Goal: Information Seeking & Learning: Find specific fact

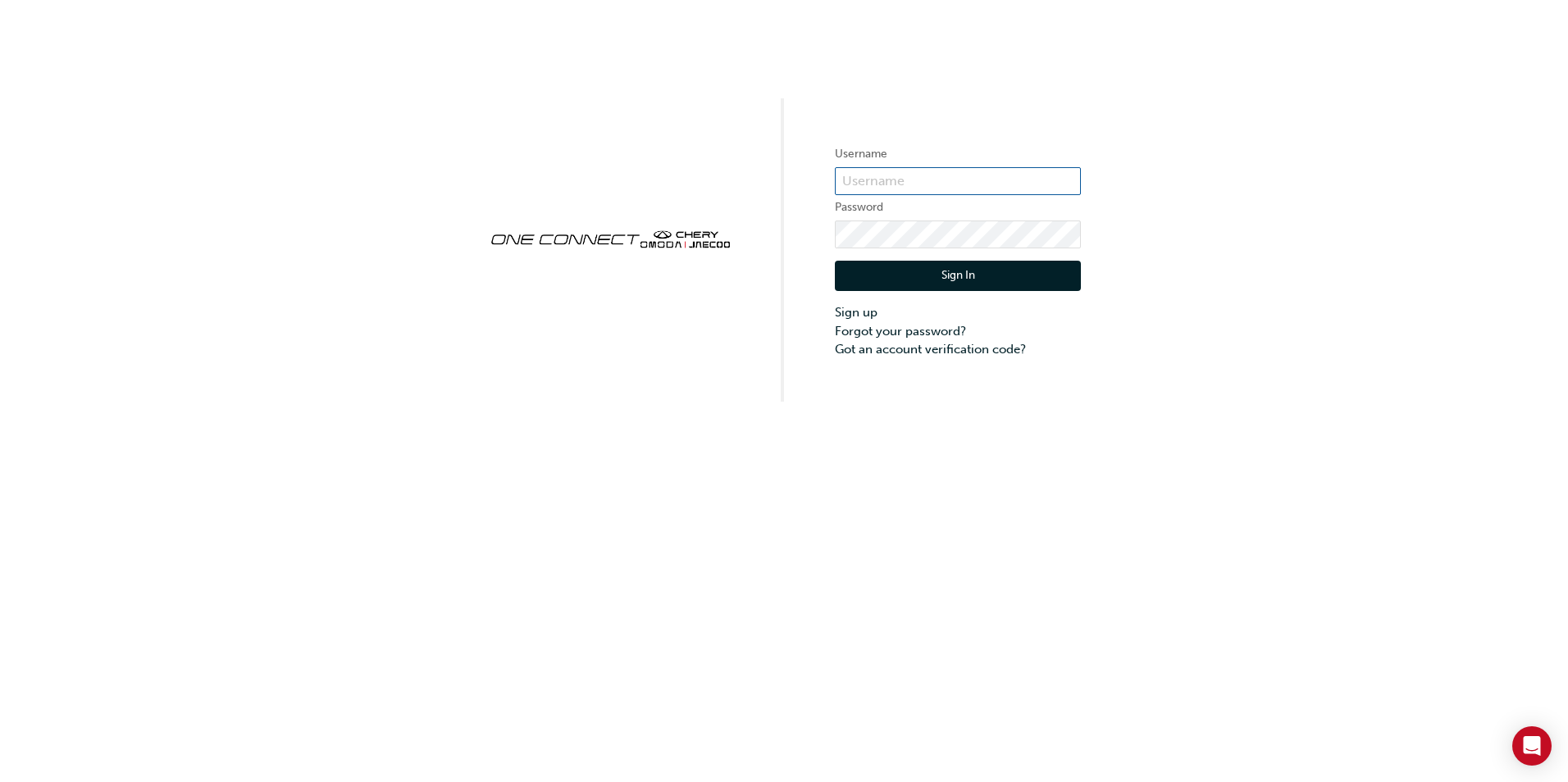
type input "CHAU0679"
click at [926, 277] on button "Sign In" at bounding box center [957, 276] width 246 height 31
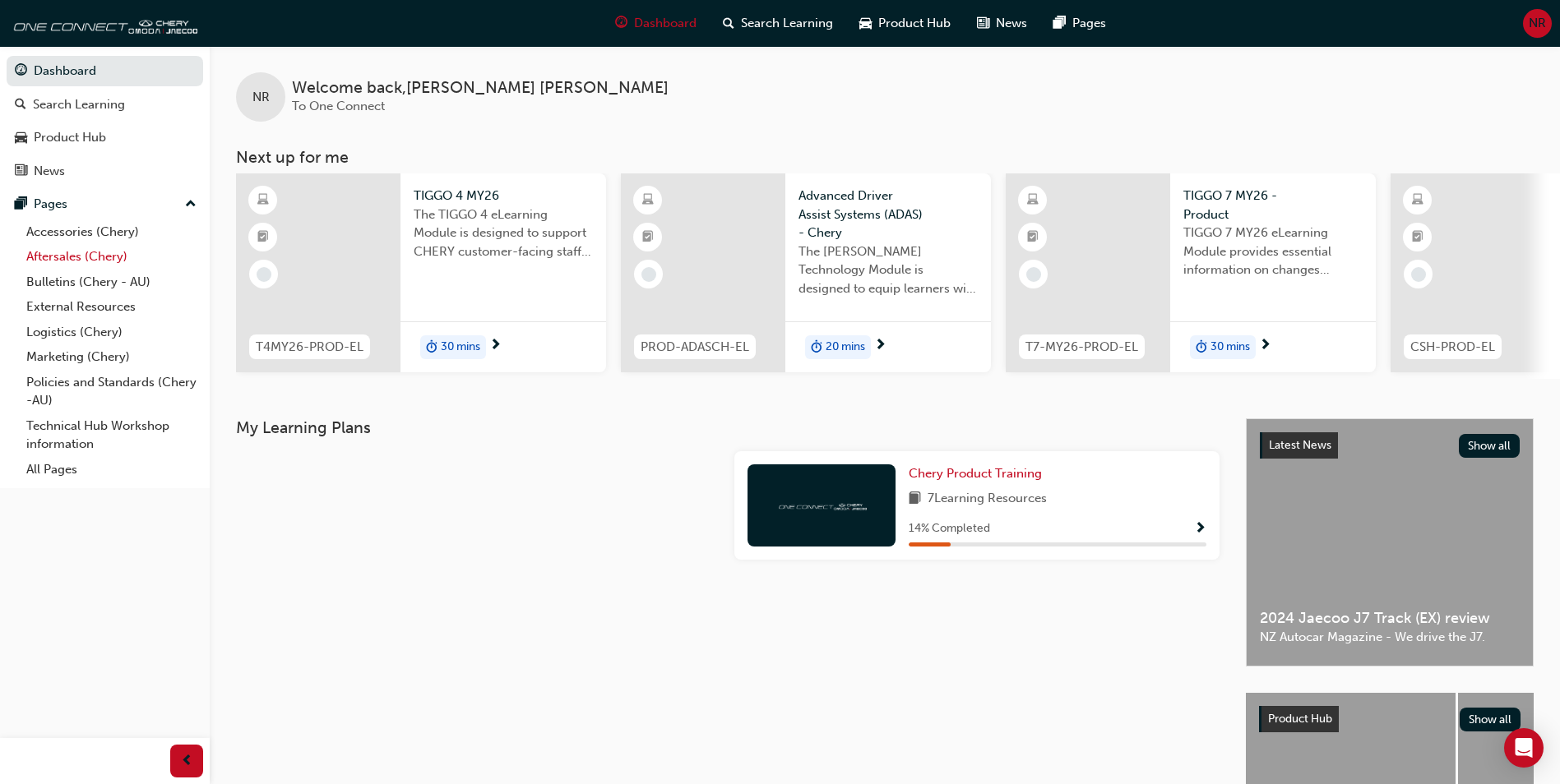
click at [78, 245] on link "Aftersales (Chery)" at bounding box center [111, 257] width 184 height 25
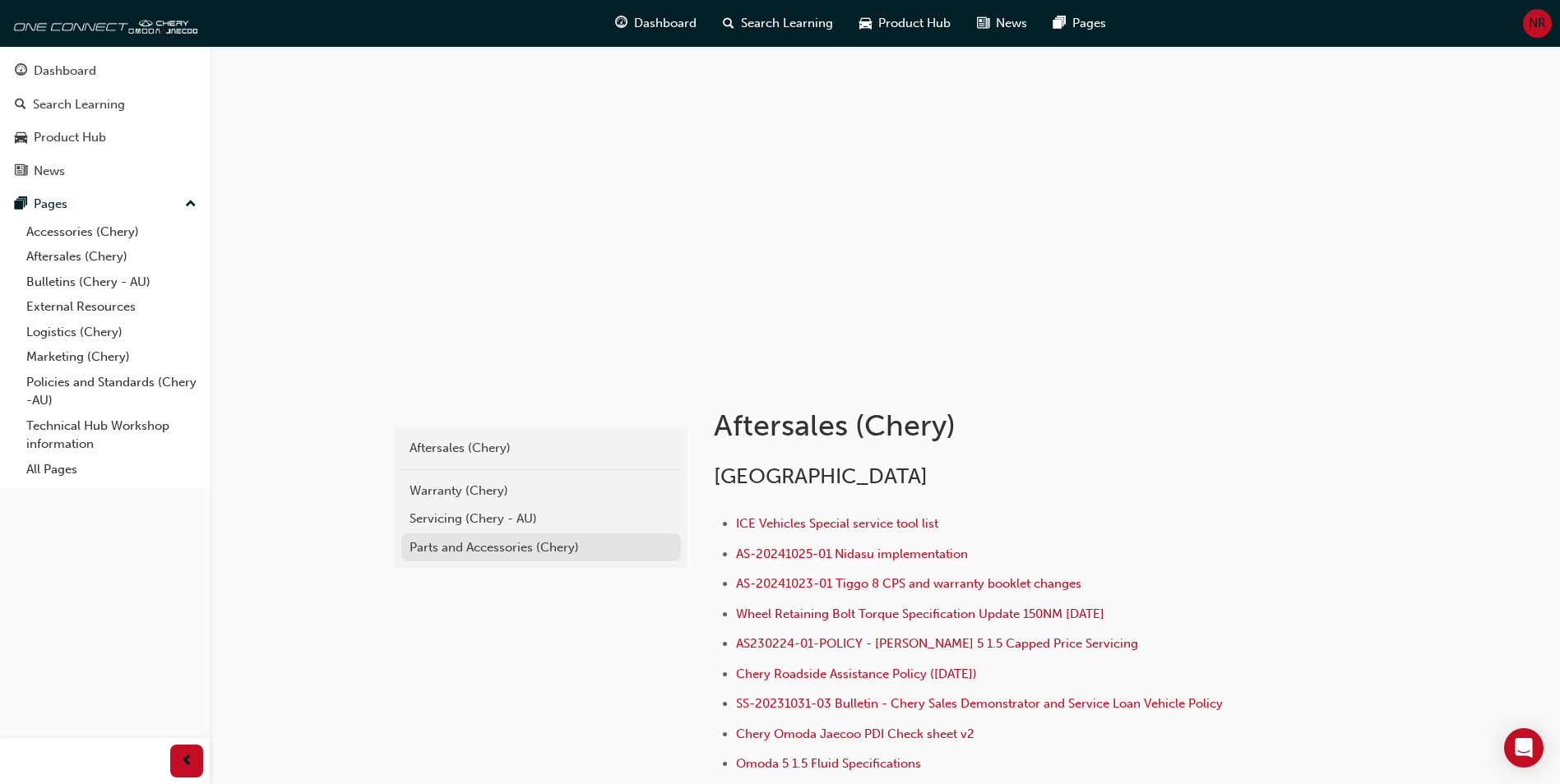
click at [511, 552] on div "Parts and Accessories (Chery)" at bounding box center [541, 547] width 263 height 19
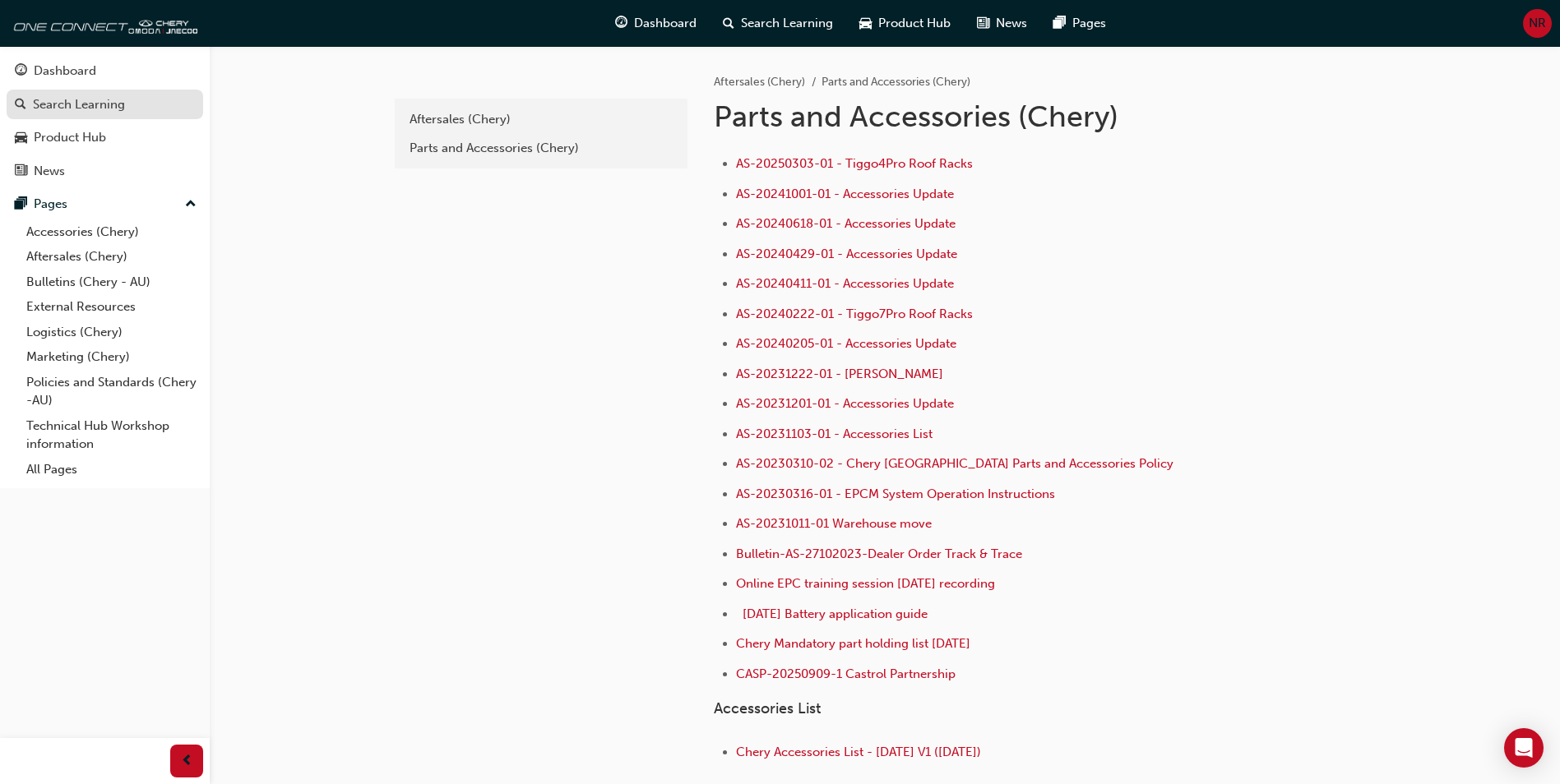
click at [66, 97] on div "Search Learning" at bounding box center [79, 105] width 92 height 19
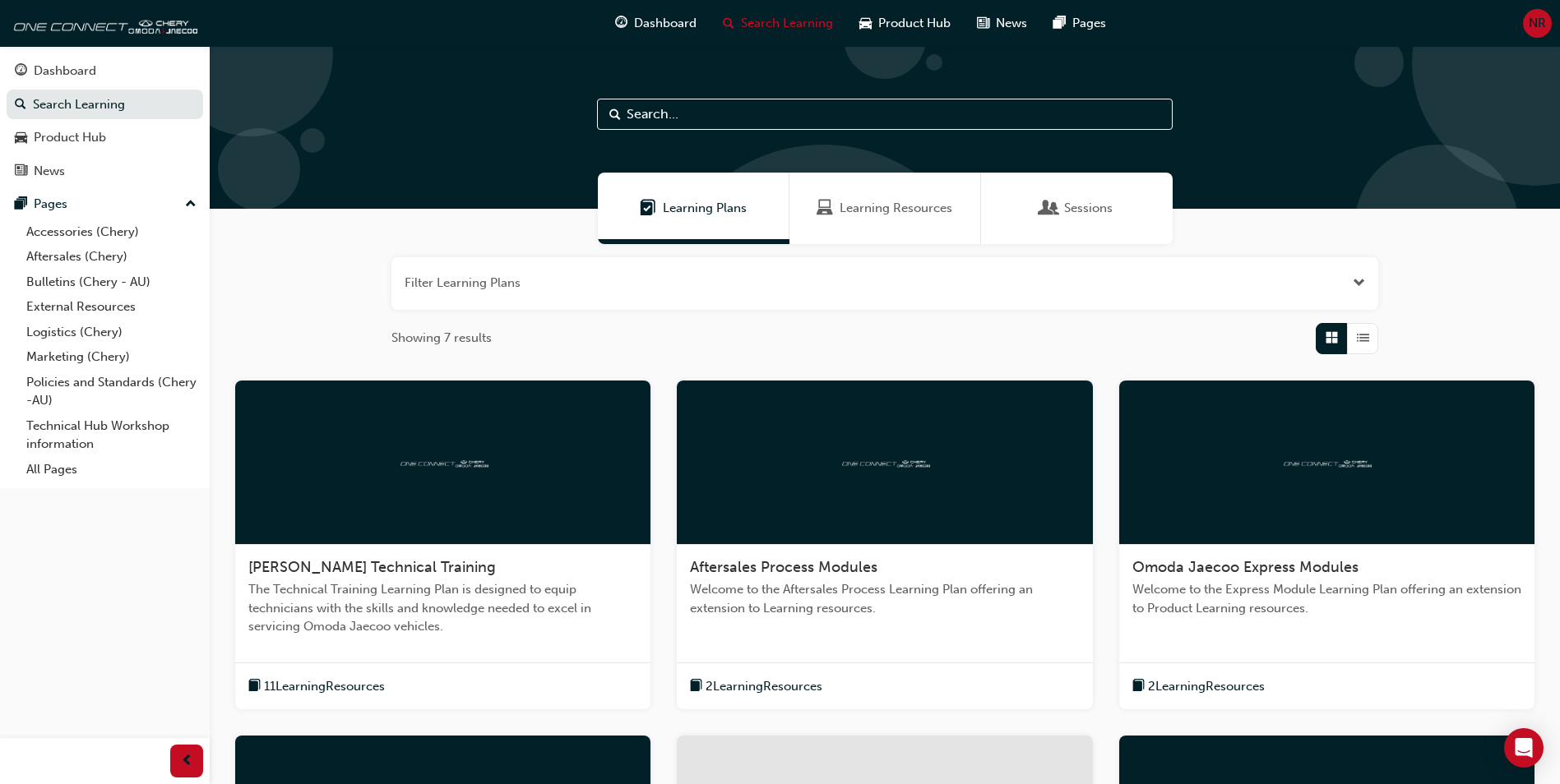
click at [826, 116] on input "text" at bounding box center [885, 114] width 576 height 31
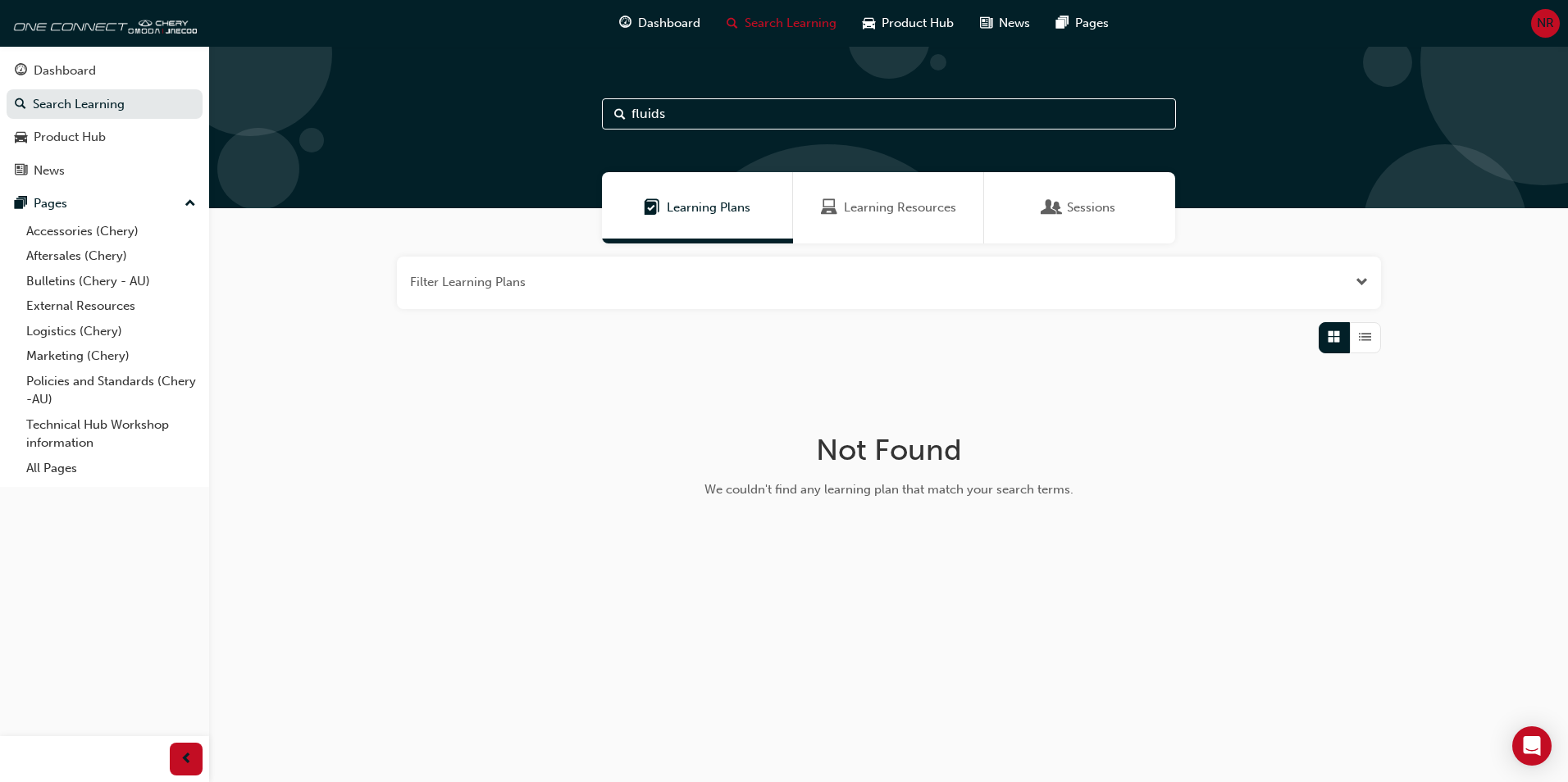
click at [779, 115] on input "fluids" at bounding box center [888, 113] width 574 height 31
type input "fluid"
click at [67, 136] on div "Product Hub" at bounding box center [70, 137] width 72 height 19
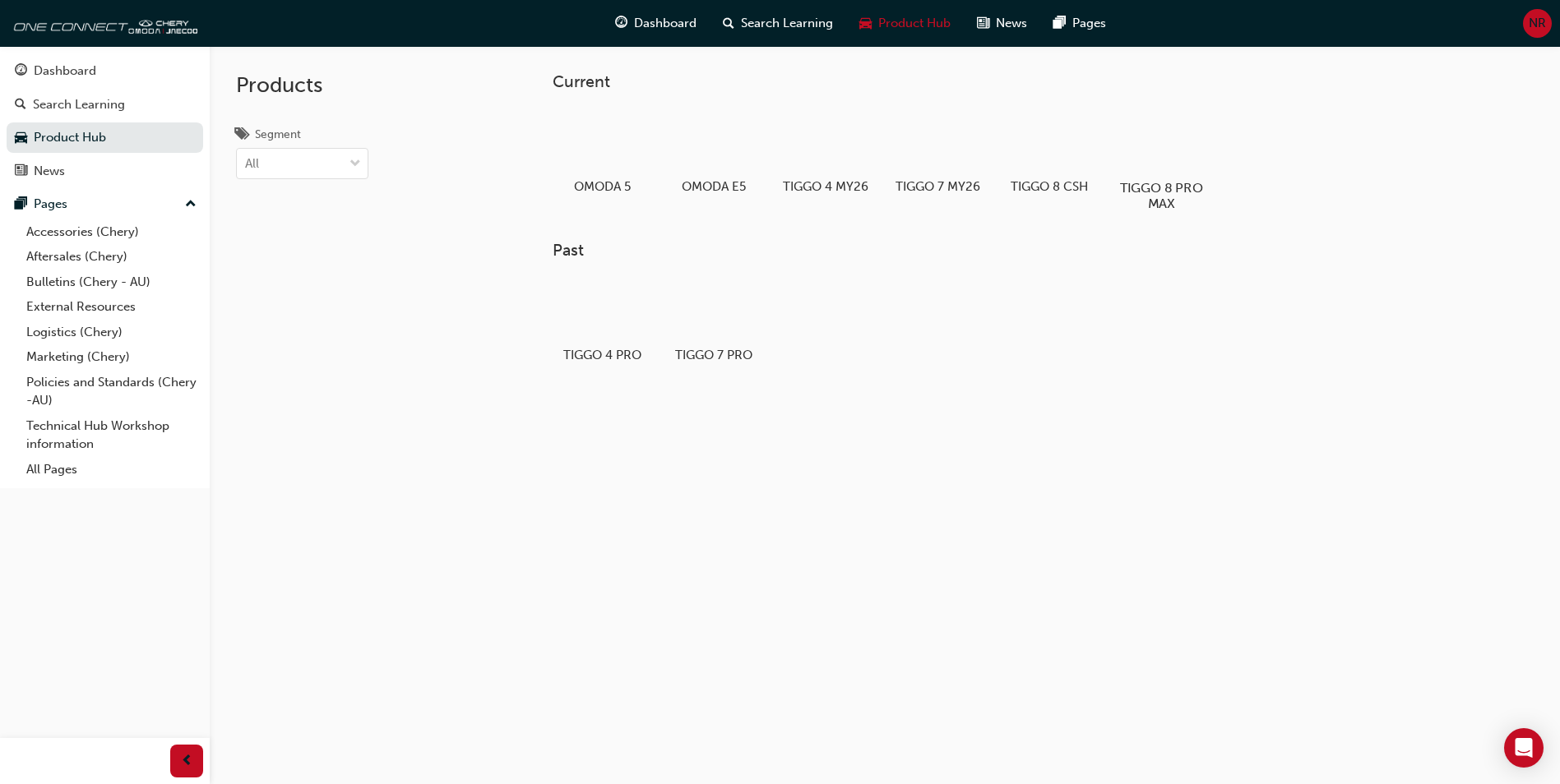
click at [1159, 154] on div at bounding box center [1161, 140] width 91 height 65
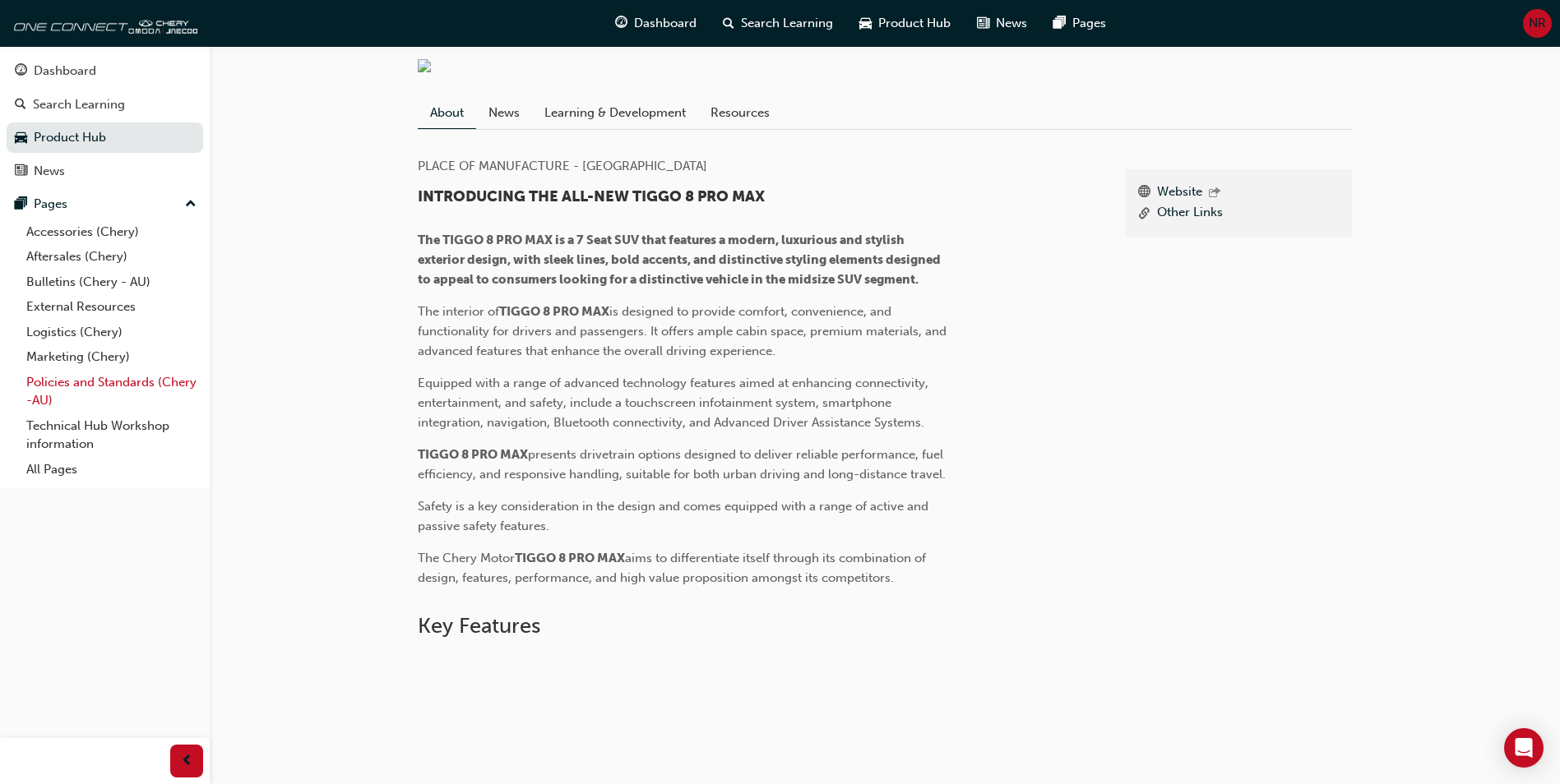
scroll to position [328, 0]
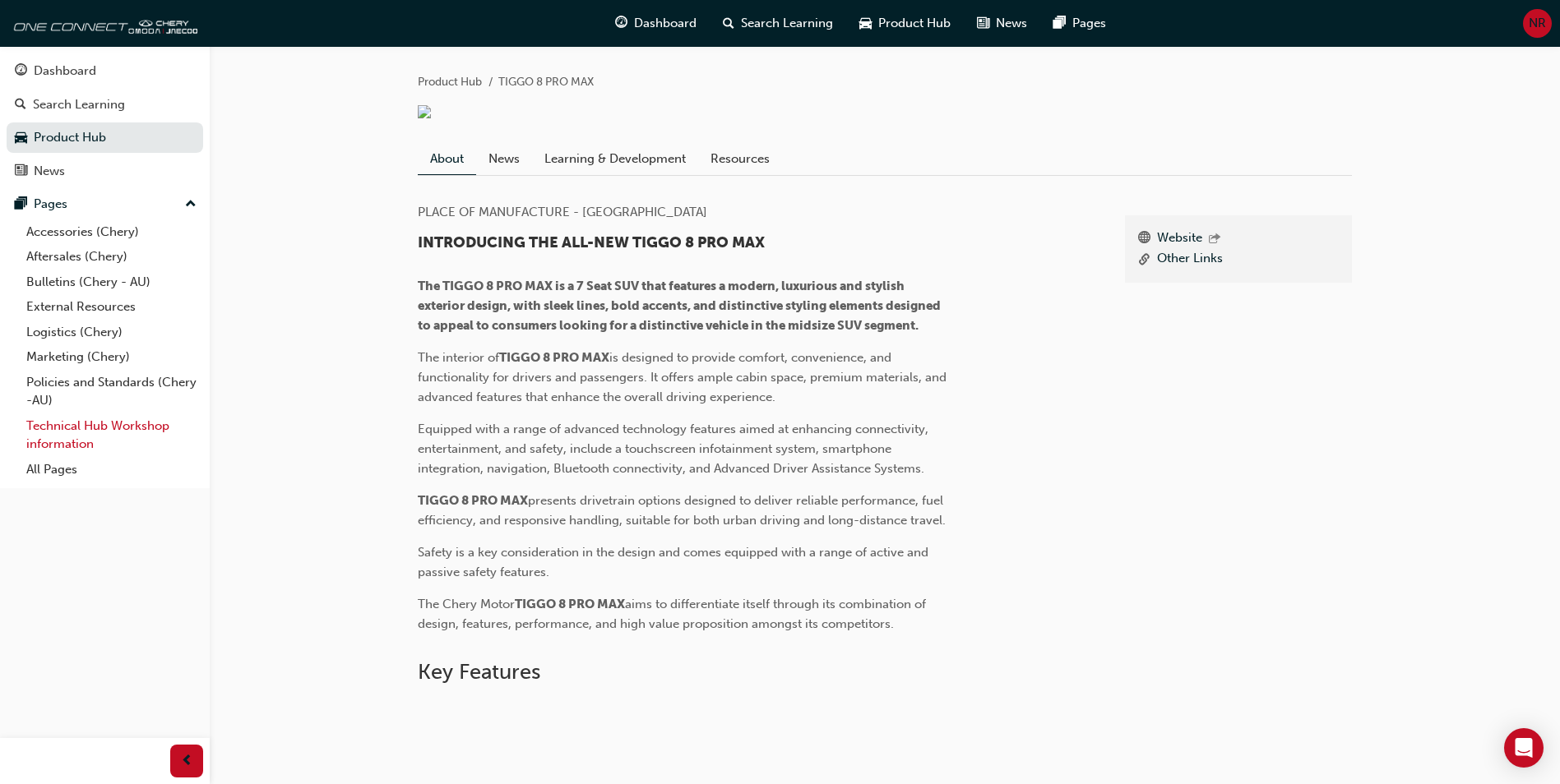
click at [115, 429] on link "Technical Hub Workshop information" at bounding box center [111, 435] width 184 height 44
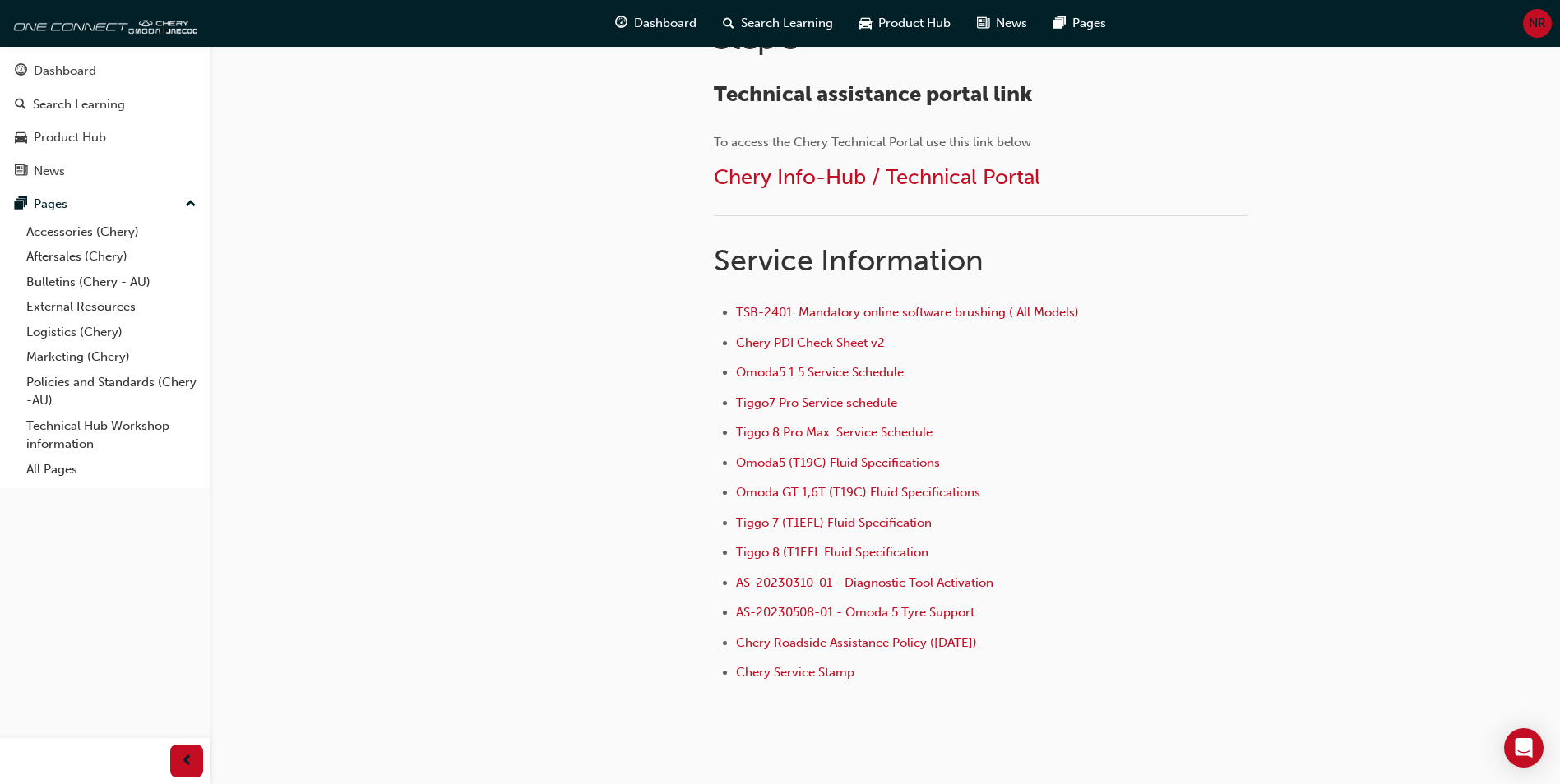
scroll to position [986, 0]
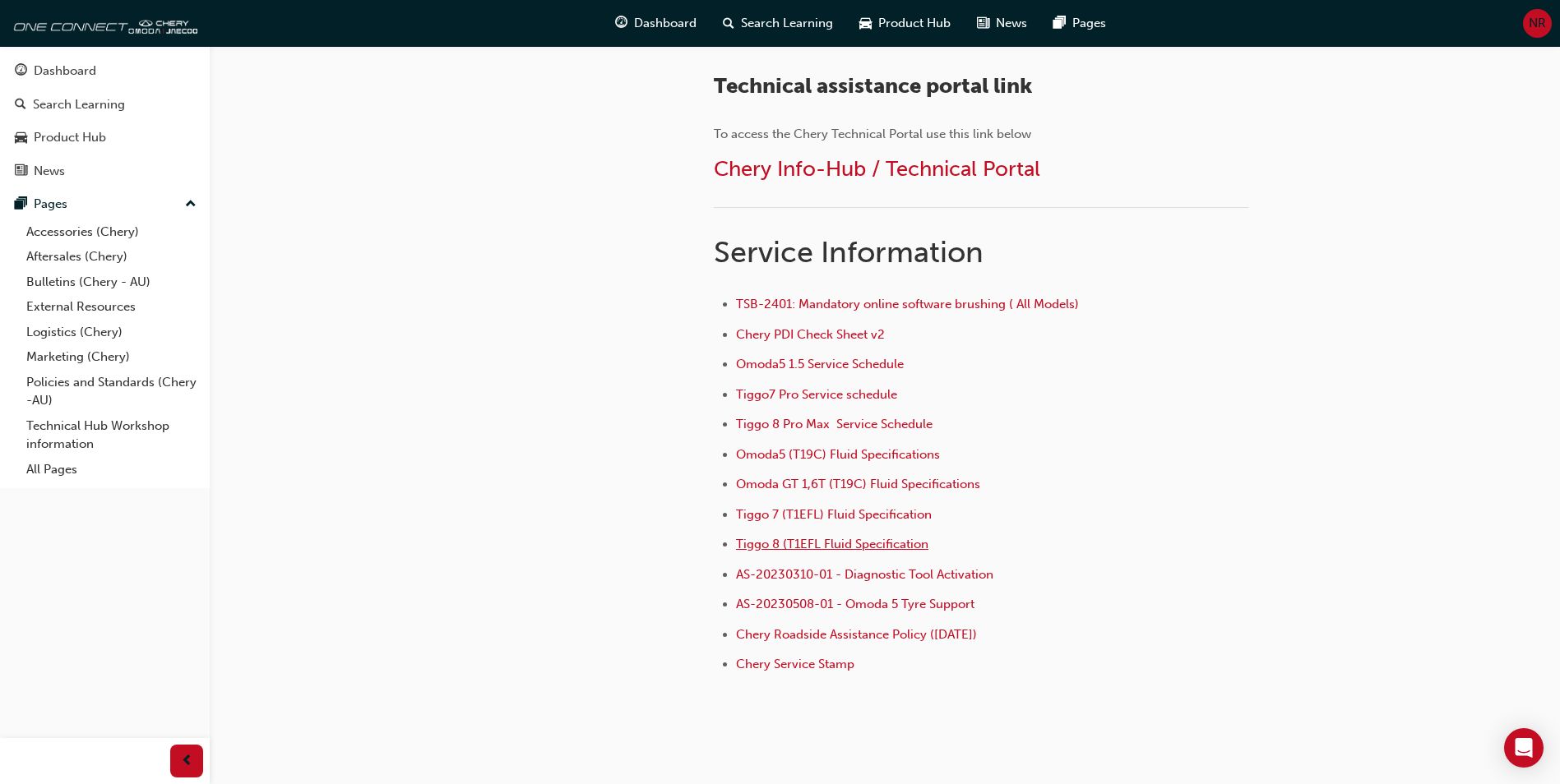
click at [890, 542] on span "Tiggo 8 (T1EFL Fluid Specification" at bounding box center [832, 544] width 193 height 15
